Goal: Information Seeking & Learning: Learn about a topic

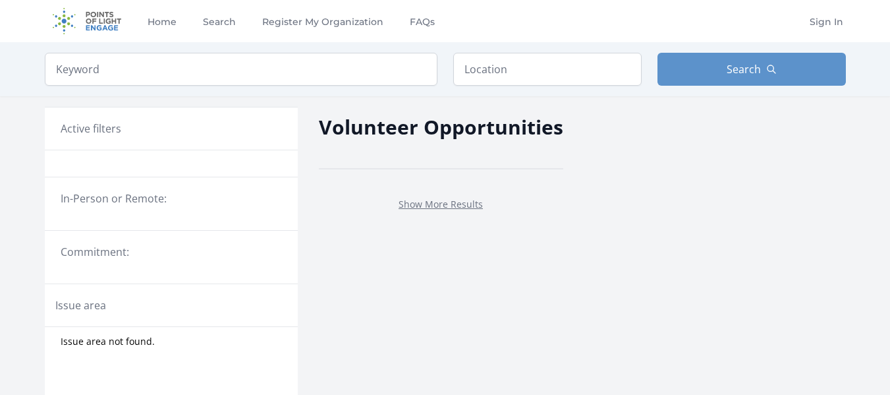
scroll to position [39, 0]
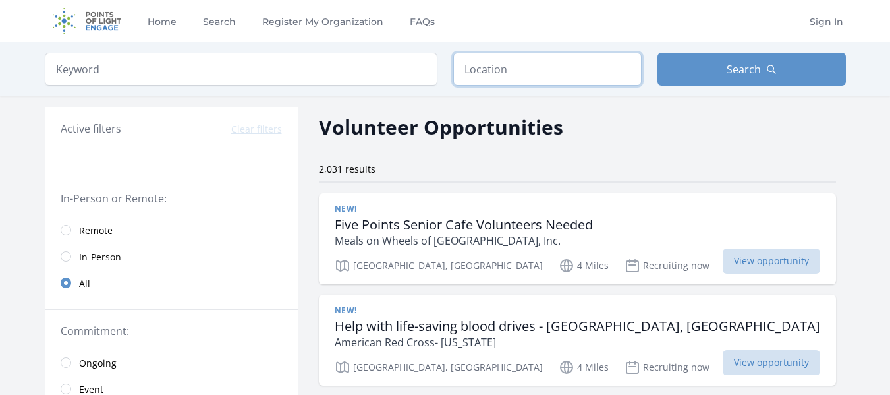
click at [545, 67] on input "text" at bounding box center [547, 69] width 188 height 33
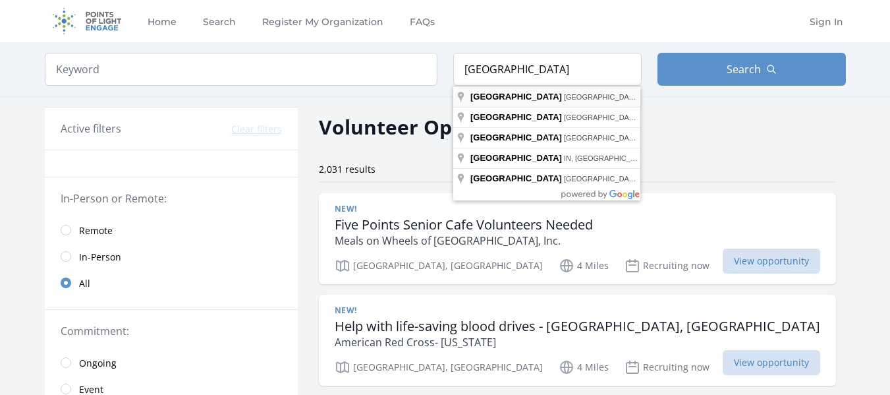
type input "[GEOGRAPHIC_DATA], [GEOGRAPHIC_DATA], [GEOGRAPHIC_DATA]"
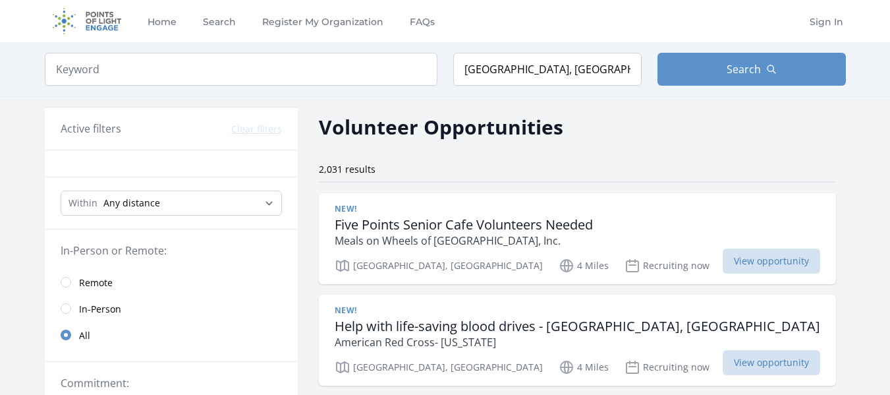
drag, startPoint x: 538, startPoint y: 101, endPoint x: 807, endPoint y: 156, distance: 274.4
drag, startPoint x: 807, startPoint y: 156, endPoint x: 726, endPoint y: 55, distance: 129.3
click at [726, 55] on button "Search" at bounding box center [751, 69] width 188 height 33
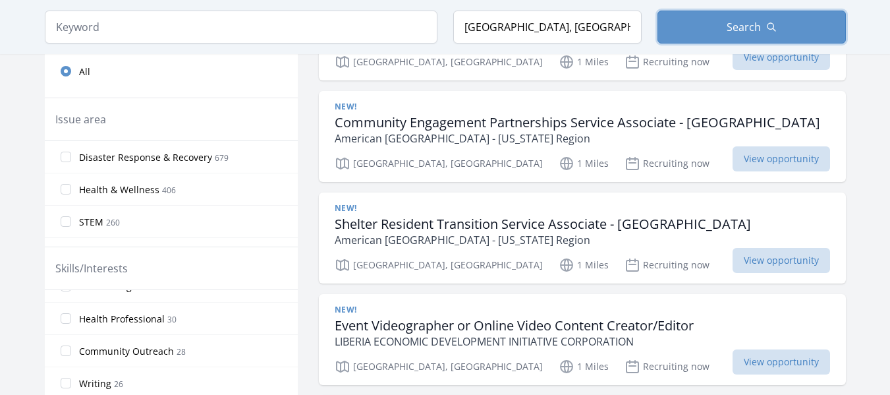
scroll to position [537, 0]
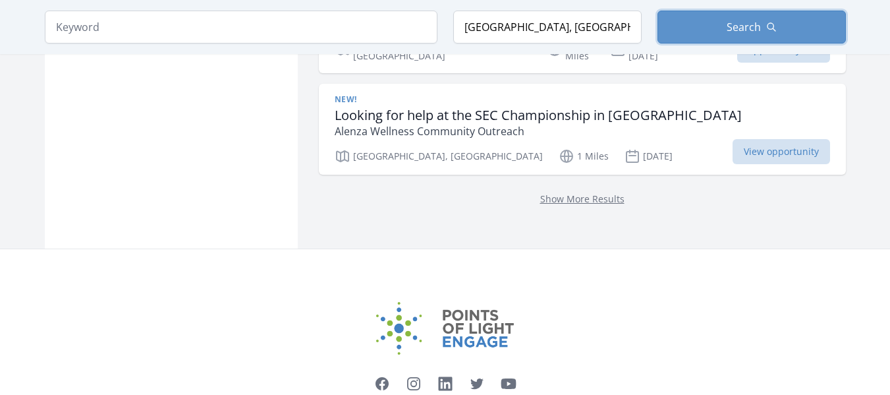
scroll to position [2119, 0]
drag, startPoint x: 606, startPoint y: 136, endPoint x: 578, endPoint y: 136, distance: 28.3
click at [578, 192] on link "Show More Results" at bounding box center [582, 198] width 84 height 13
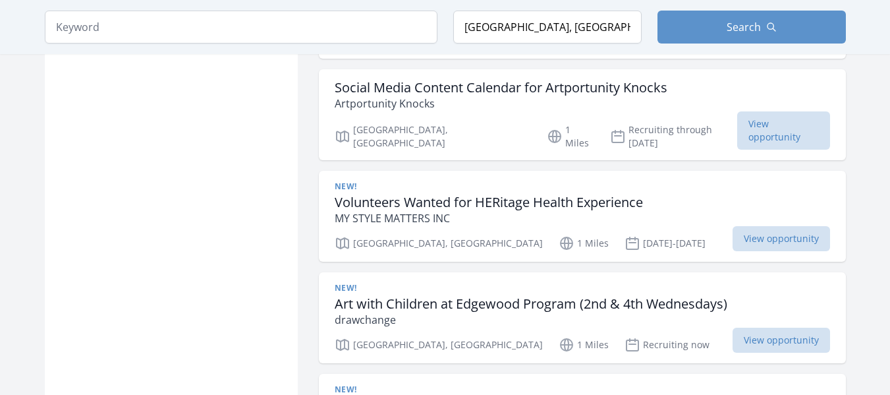
scroll to position [5745, 0]
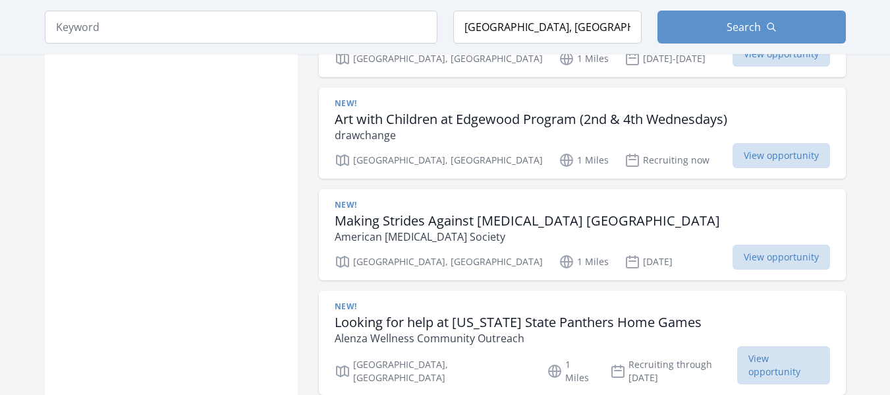
scroll to position [5918, 0]
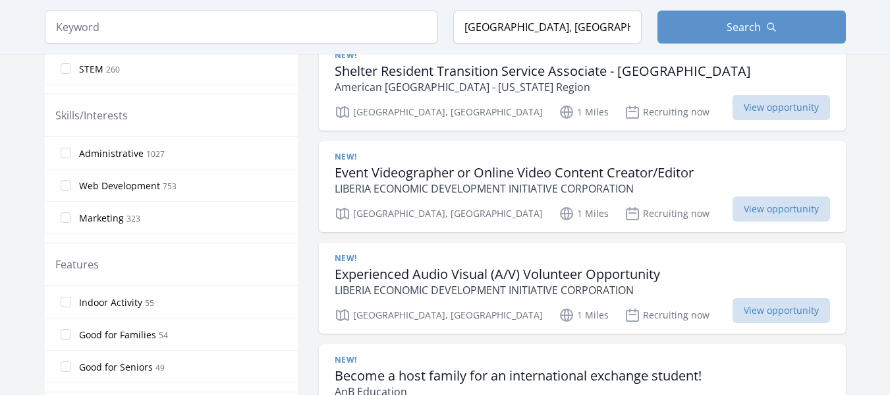
scroll to position [610, 0]
